Goal: Information Seeking & Learning: Learn about a topic

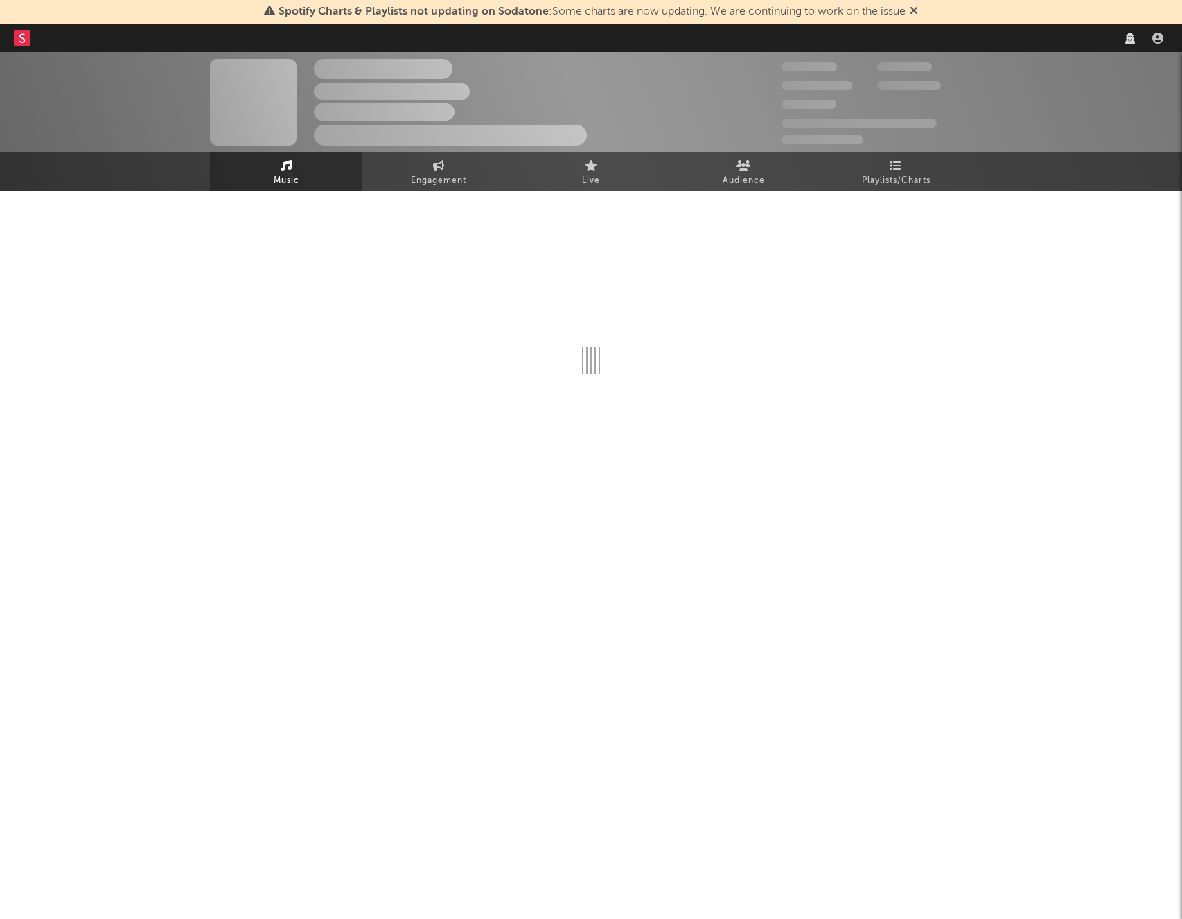
select select "other"
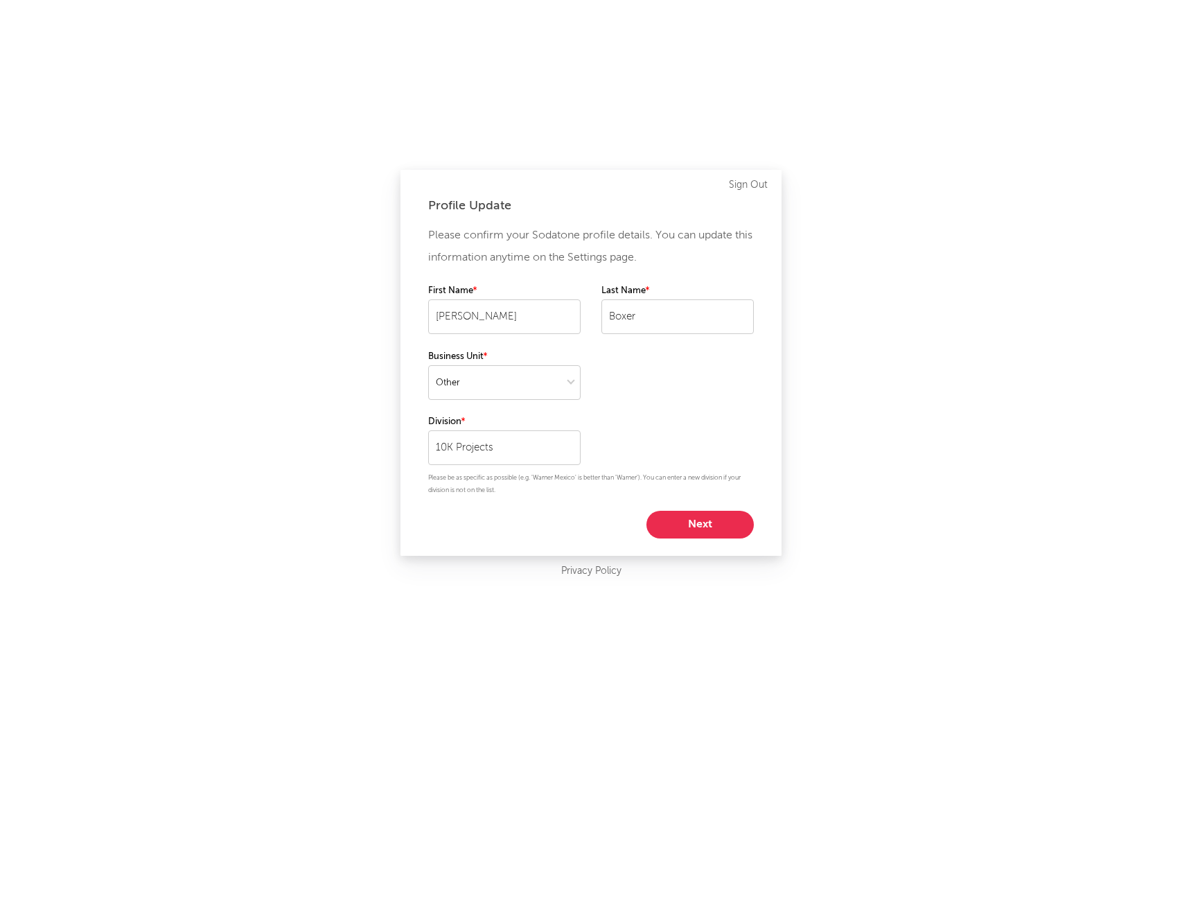
click at [722, 529] on button "Next" at bounding box center [699, 525] width 107 height 28
select select "other"
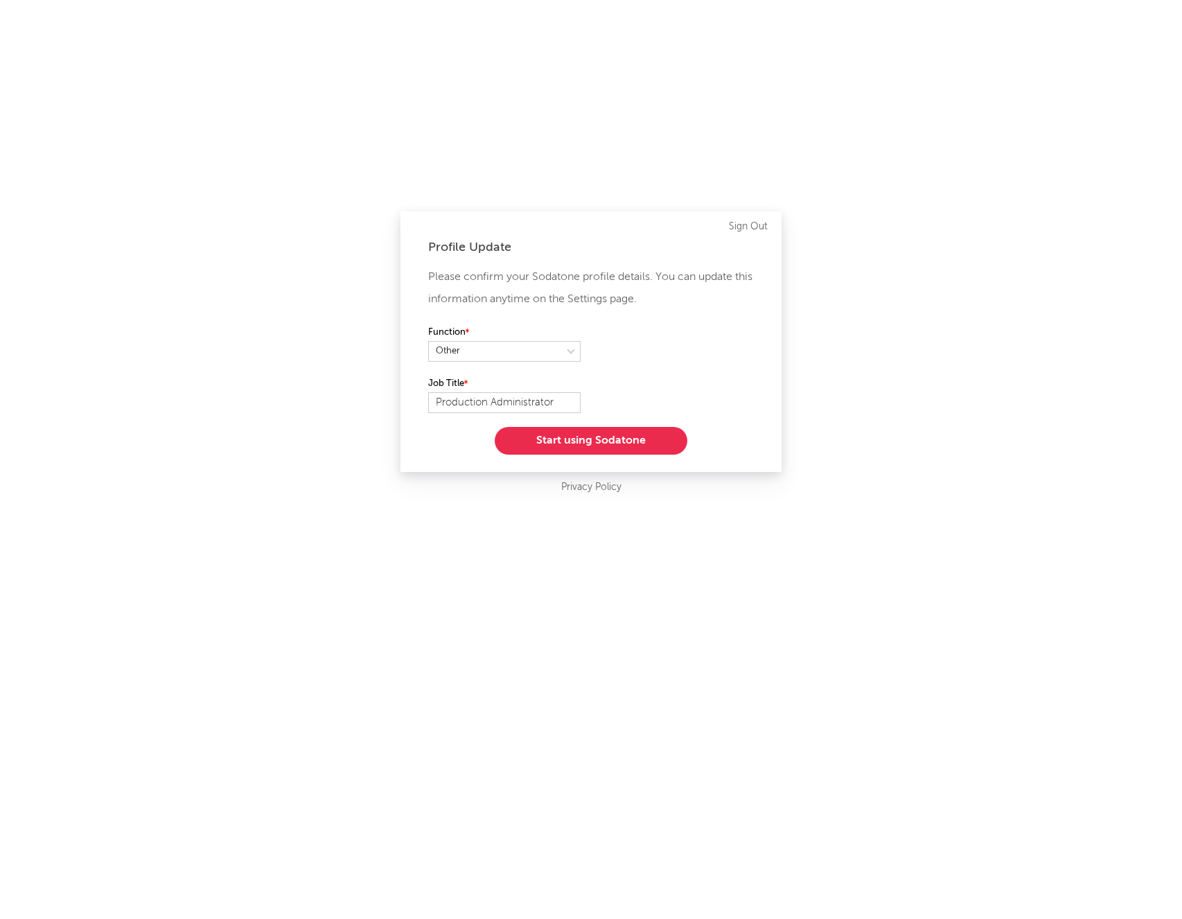
click at [656, 446] on button "Start using Sodatone" at bounding box center [591, 441] width 193 height 28
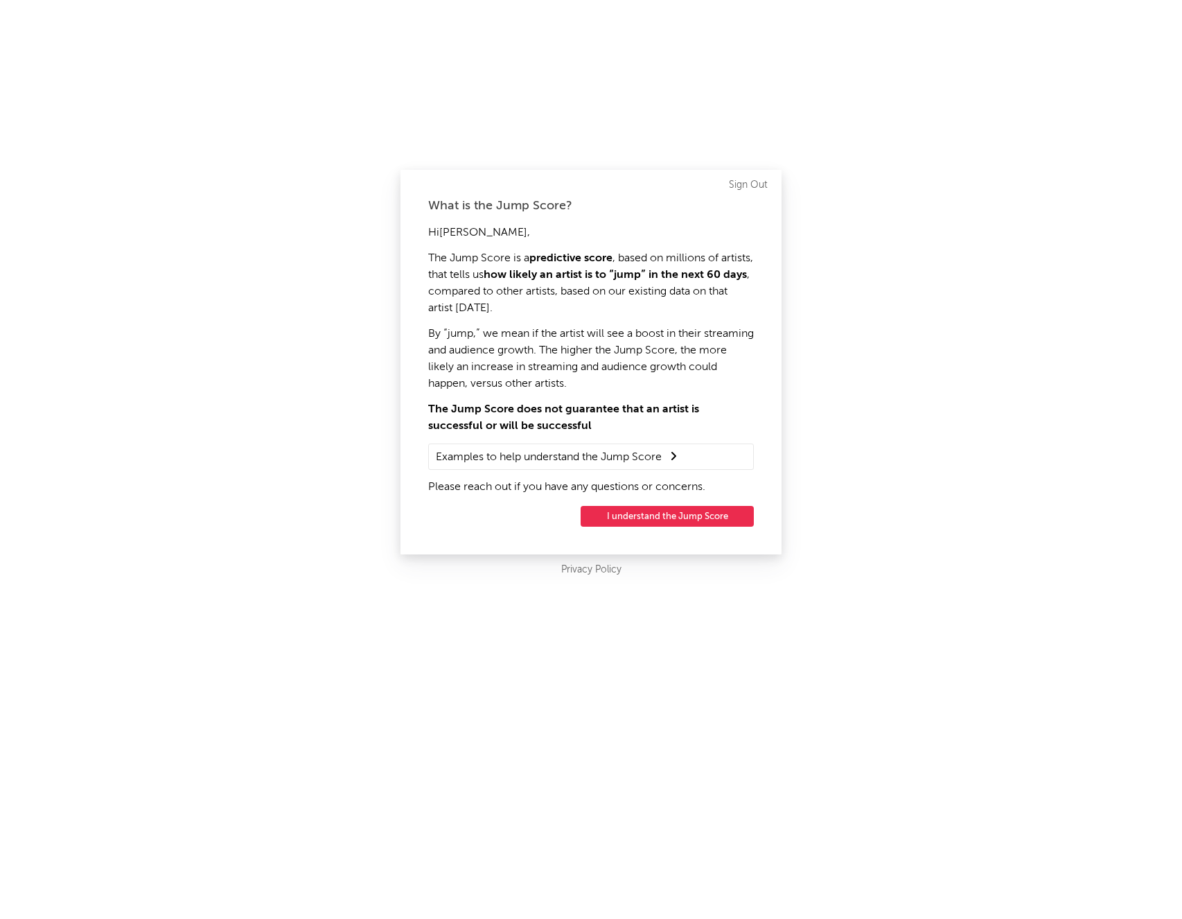
click at [660, 520] on button "I understand the Jump Score" at bounding box center [667, 516] width 173 height 21
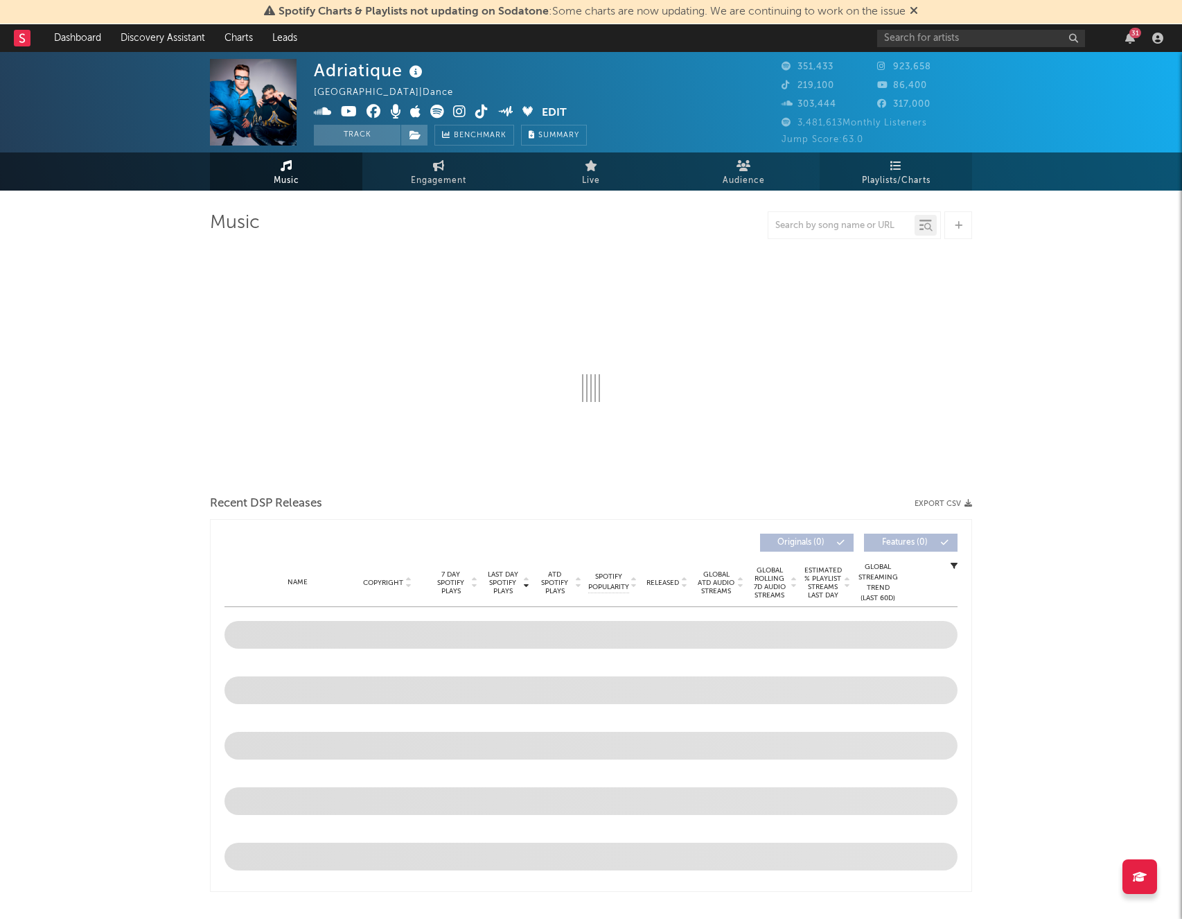
select select "6m"
